Goal: Information Seeking & Learning: Learn about a topic

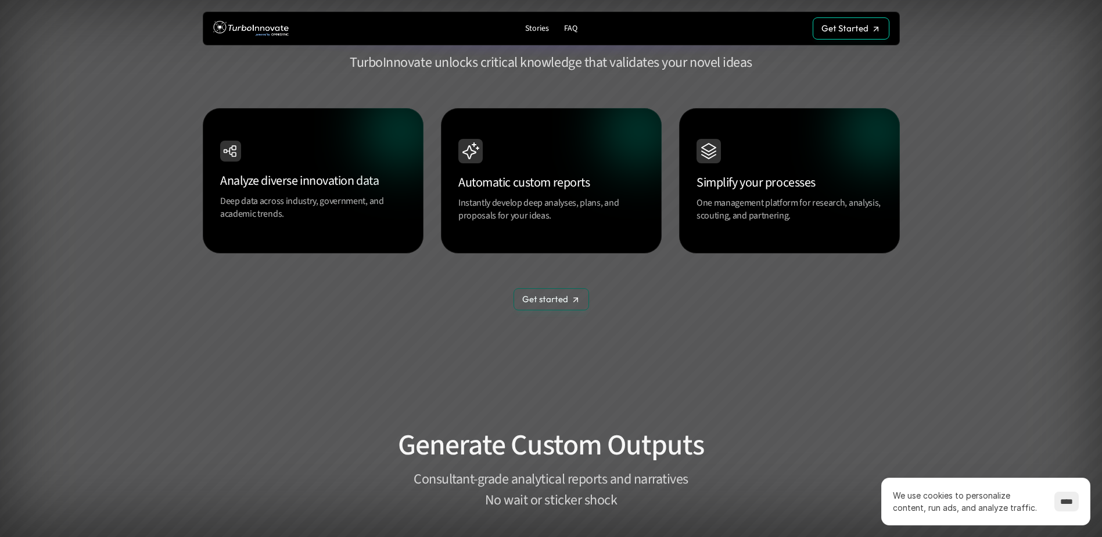
scroll to position [1104, 0]
click at [573, 28] on p "FAQ" at bounding box center [570, 29] width 13 height 10
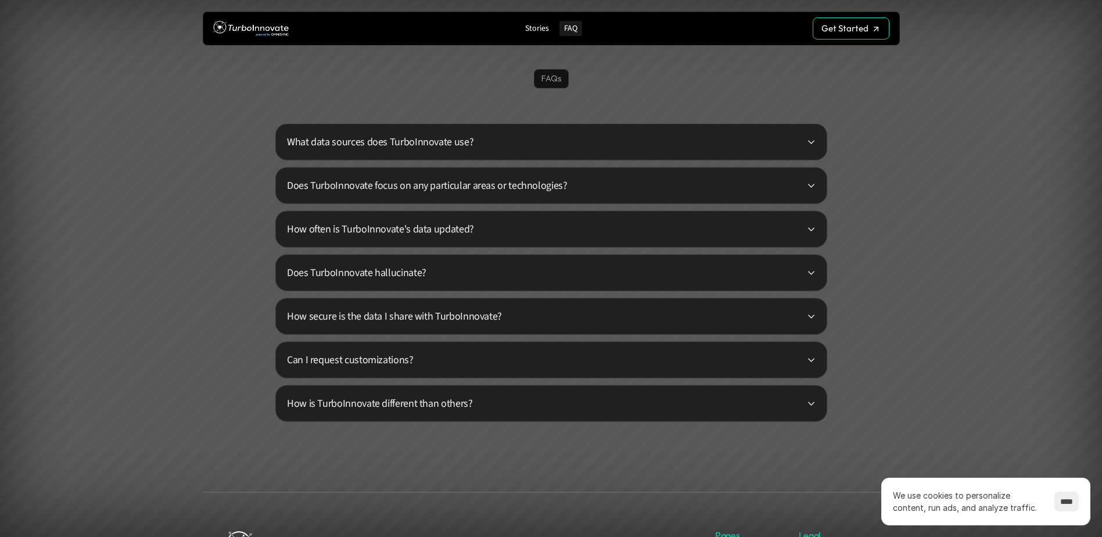
scroll to position [2808, 0]
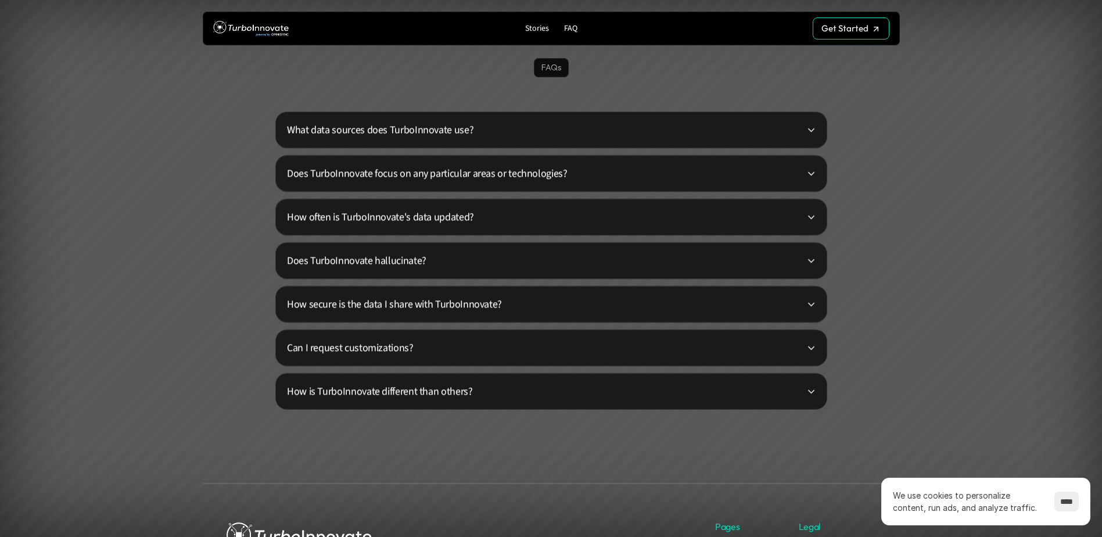
click at [433, 130] on p "What data sources does TurboInnovate use?" at bounding box center [546, 130] width 519 height 16
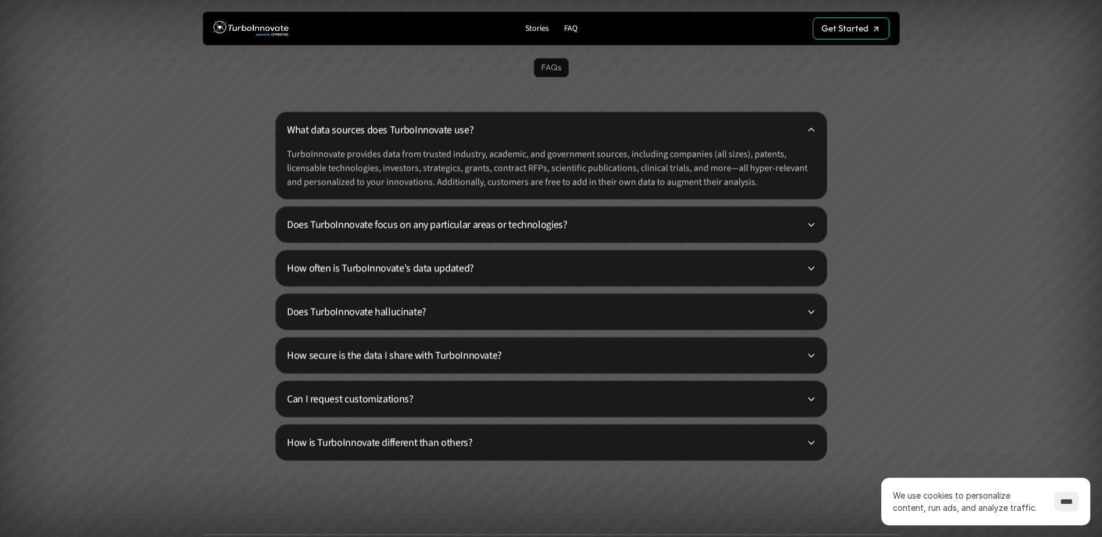
click at [537, 221] on p "Does TurboInnovate focus on any particular areas or technologies?" at bounding box center [546, 225] width 519 height 16
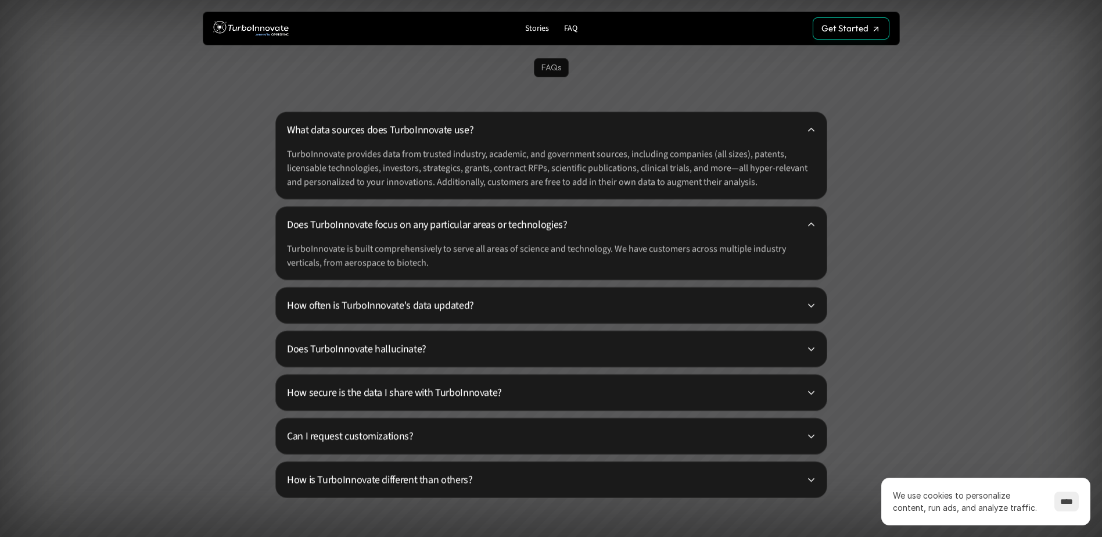
click at [461, 299] on p "How often is TurboInnovate's data updated?" at bounding box center [546, 305] width 519 height 16
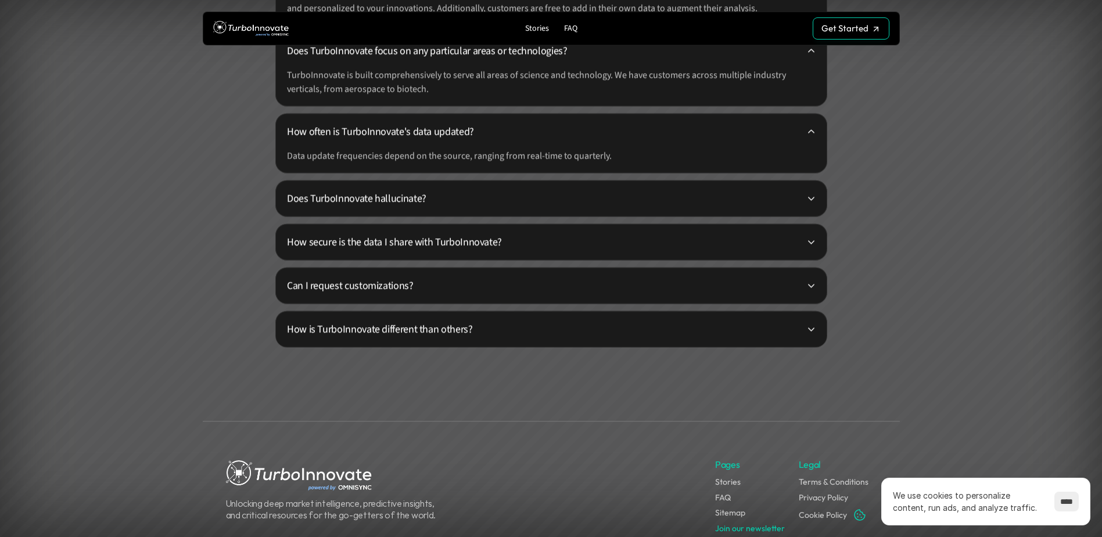
scroll to position [2982, 0]
click at [433, 198] on p "Does TurboInnovate hallucinate?" at bounding box center [546, 198] width 519 height 16
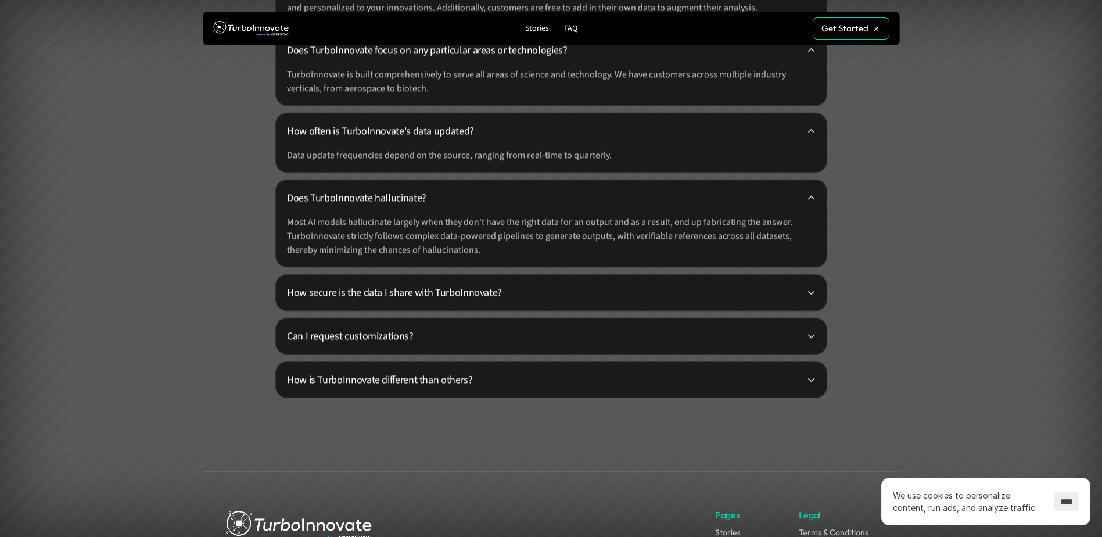
click at [458, 292] on p "How secure is the data I share with TurboInnovate?" at bounding box center [546, 293] width 519 height 16
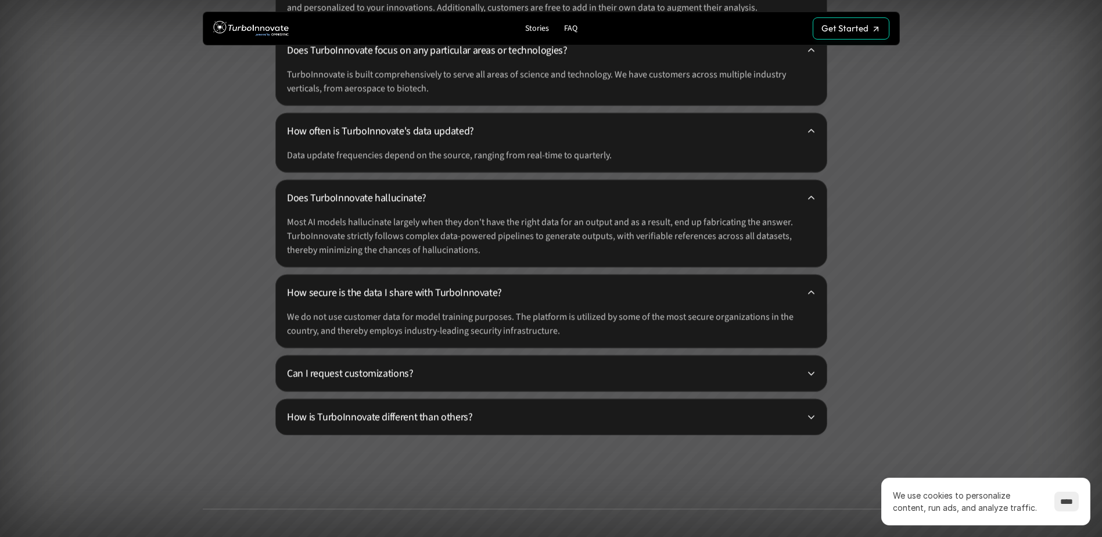
click at [397, 370] on p "Can I request customizations?" at bounding box center [546, 373] width 519 height 16
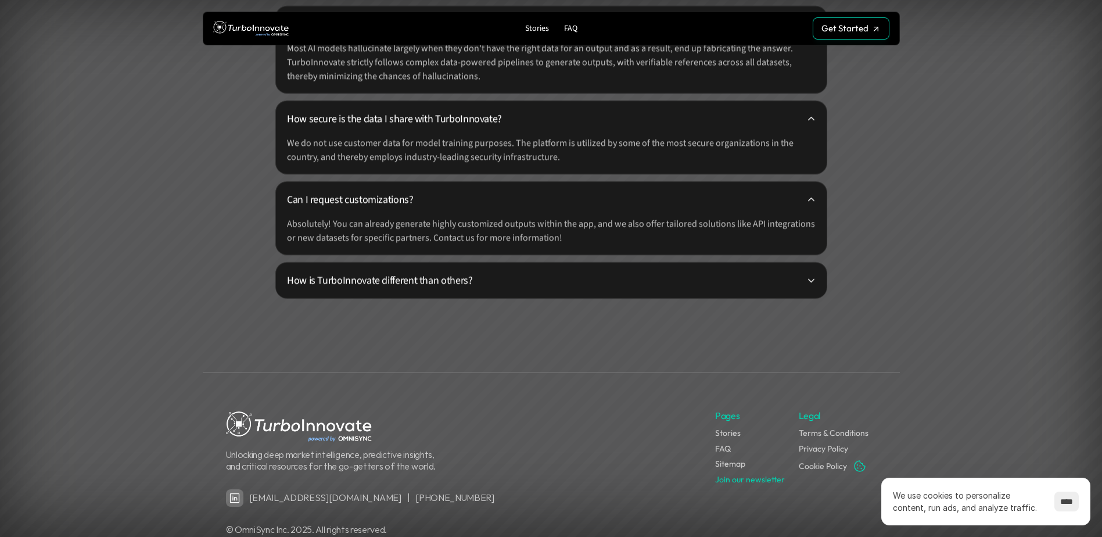
scroll to position [3157, 0]
click at [472, 272] on p "How is TurboInnovate different than others?" at bounding box center [546, 280] width 519 height 16
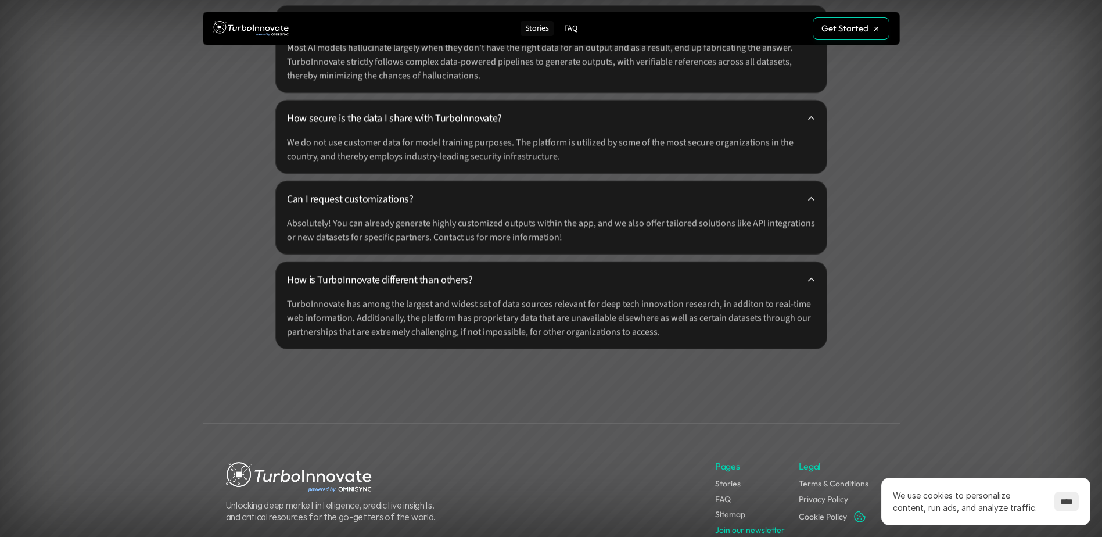
click at [538, 28] on p "Stories" at bounding box center [537, 29] width 24 height 10
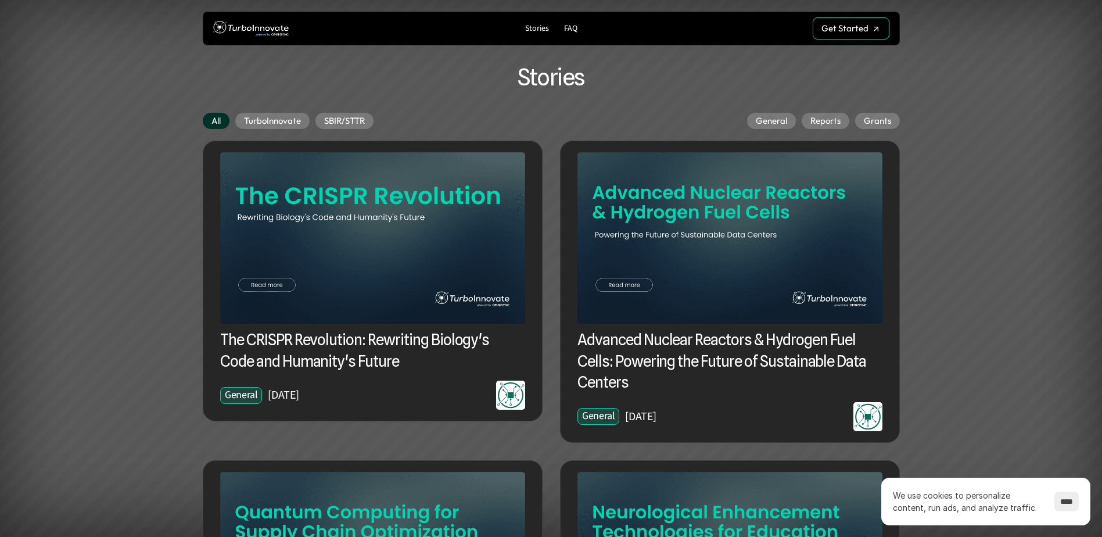
click at [752, 335] on h3 "Advanced Nuclear Reactors & Hydrogen Fuel Cells: Powering the Future of Sustain…" at bounding box center [729, 360] width 305 height 63
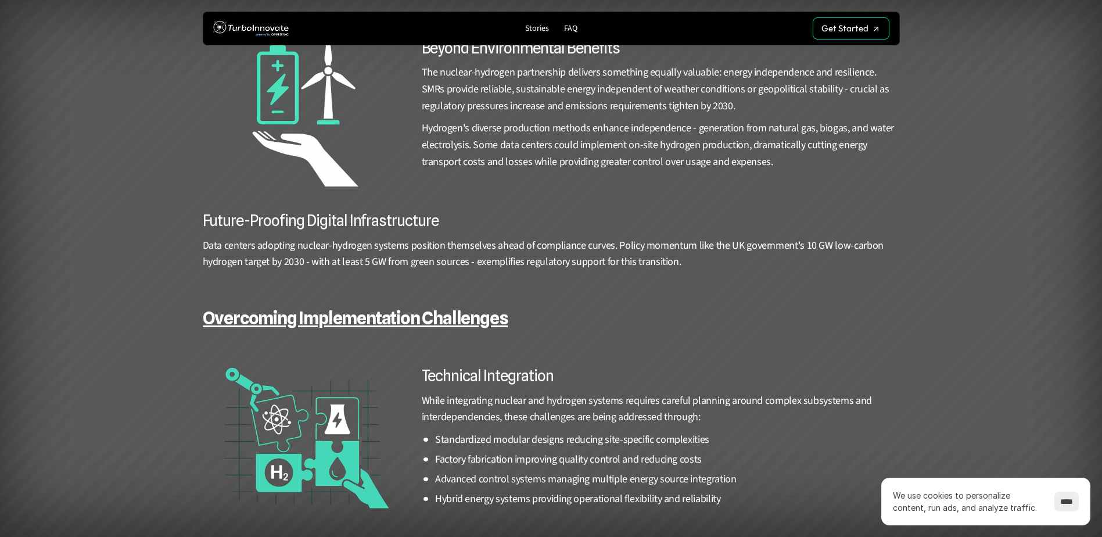
scroll to position [2033, 0]
click at [236, 32] on img at bounding box center [251, 28] width 76 height 21
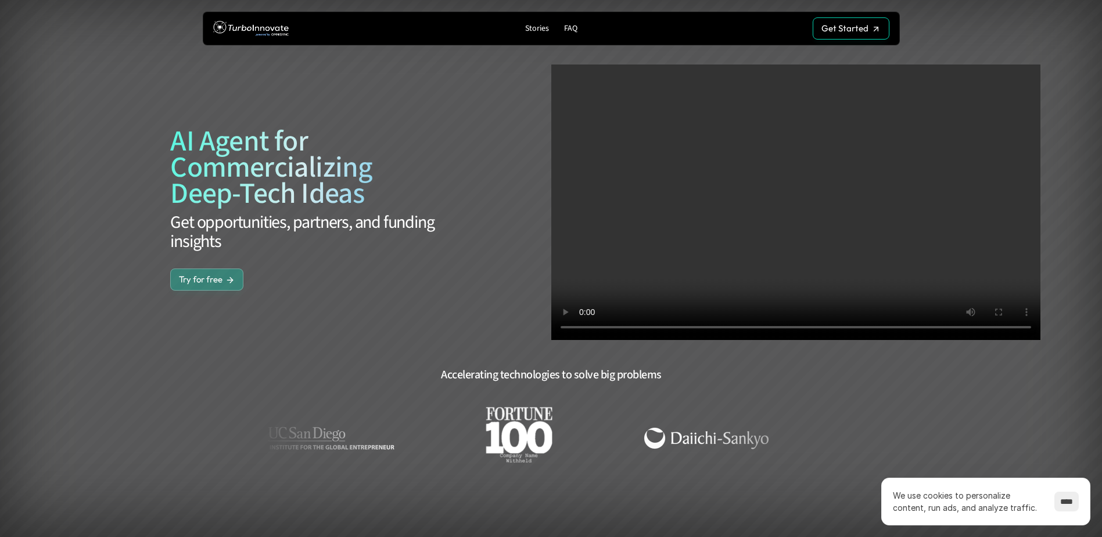
click at [207, 275] on p "Try for free" at bounding box center [201, 279] width 44 height 10
click at [855, 33] on p "Get Started" at bounding box center [844, 32] width 47 height 10
click at [1063, 497] on input "****" at bounding box center [1066, 501] width 24 height 20
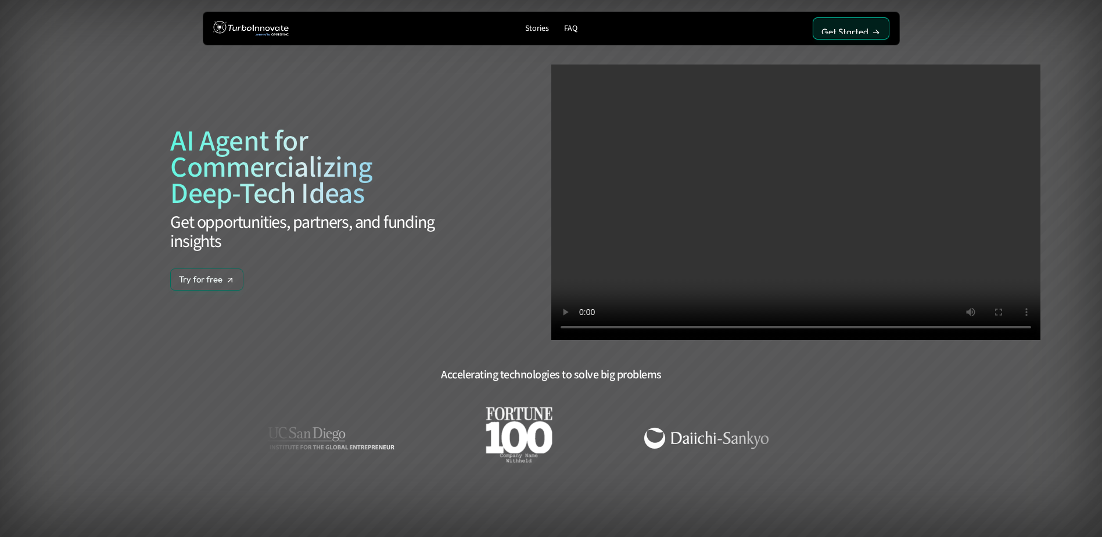
click at [867, 27] on div "Get Started Get Started" at bounding box center [850, 28] width 59 height 10
click at [851, 29] on p "Get Started" at bounding box center [844, 31] width 47 height 10
